Goal: Transaction & Acquisition: Purchase product/service

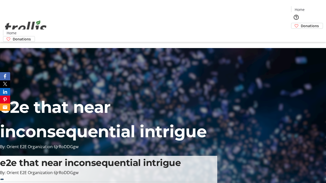
click at [301, 23] on span "Donations" at bounding box center [310, 25] width 18 height 5
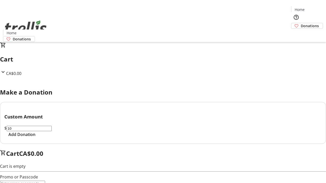
click at [35, 138] on span "Add Donation" at bounding box center [21, 135] width 27 height 6
select select "CA"
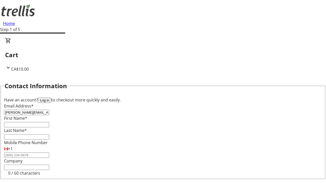
type input "[PERSON_NAME][EMAIL_ADDRESS][DOMAIN_NAME]"
type input "[PERSON_NAME]"
type input "[STREET_ADDRESS][PERSON_NAME]"
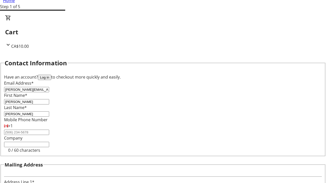
type input "Kelowna"
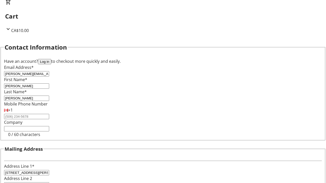
select select "BC"
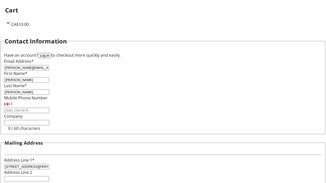
type input "Kelowna"
type input "V1Y 0C2"
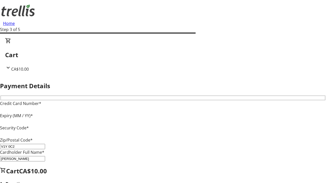
type input "V1Y 0C2"
